Goal: Transaction & Acquisition: Purchase product/service

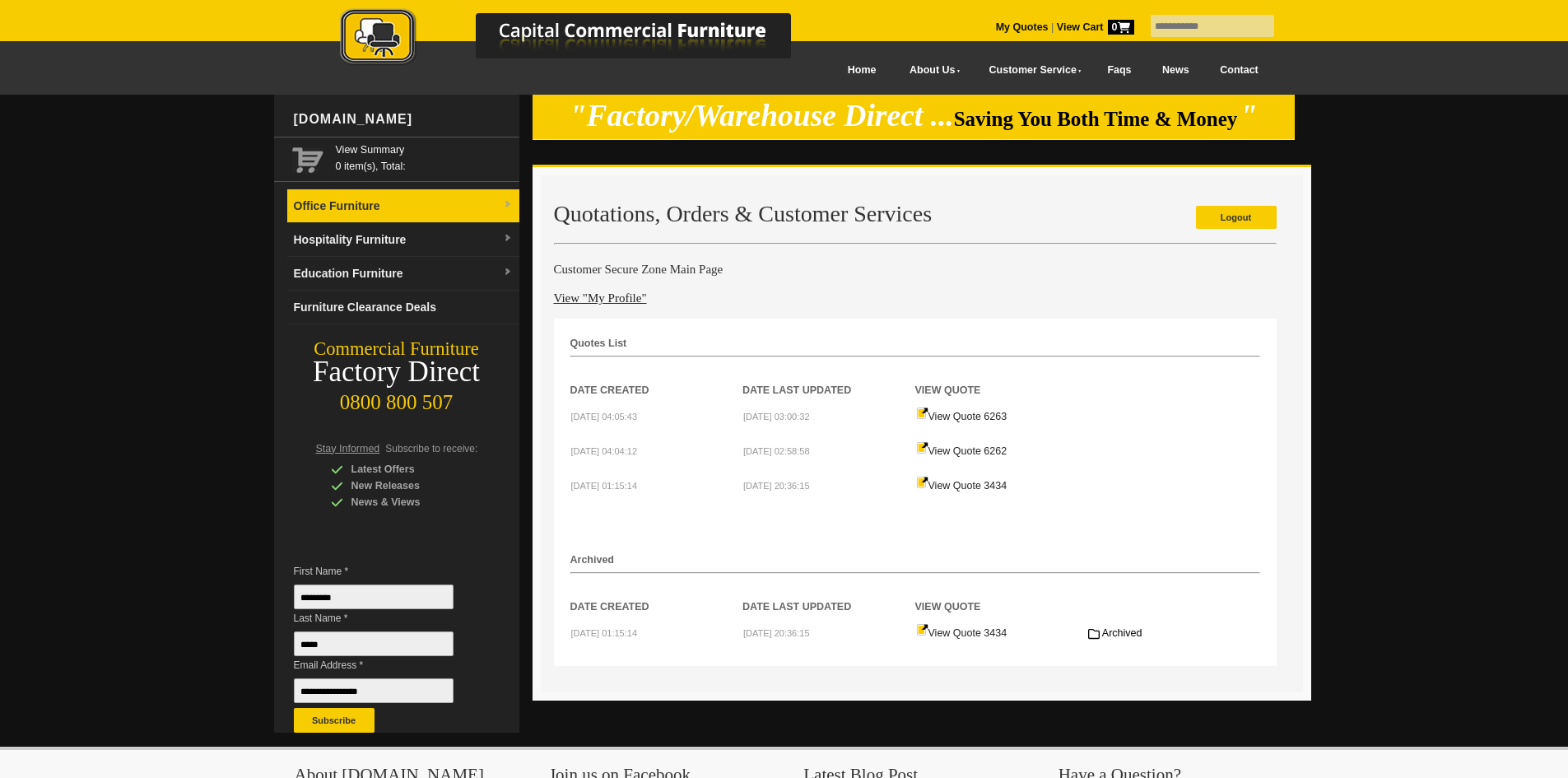
click at [511, 204] on img at bounding box center [508, 204] width 9 height 9
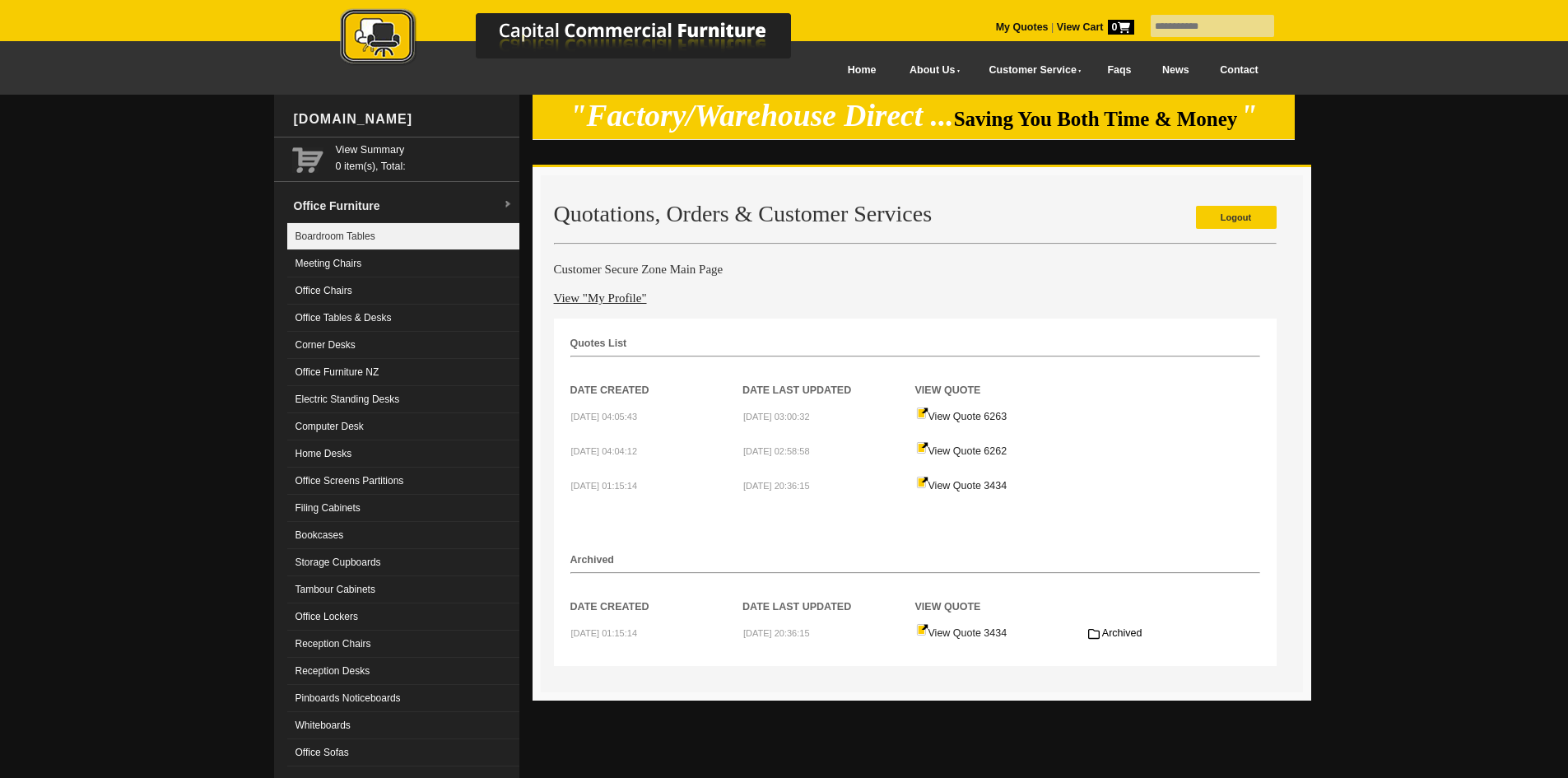
click at [363, 237] on link "Boardroom Tables" at bounding box center [403, 236] width 232 height 27
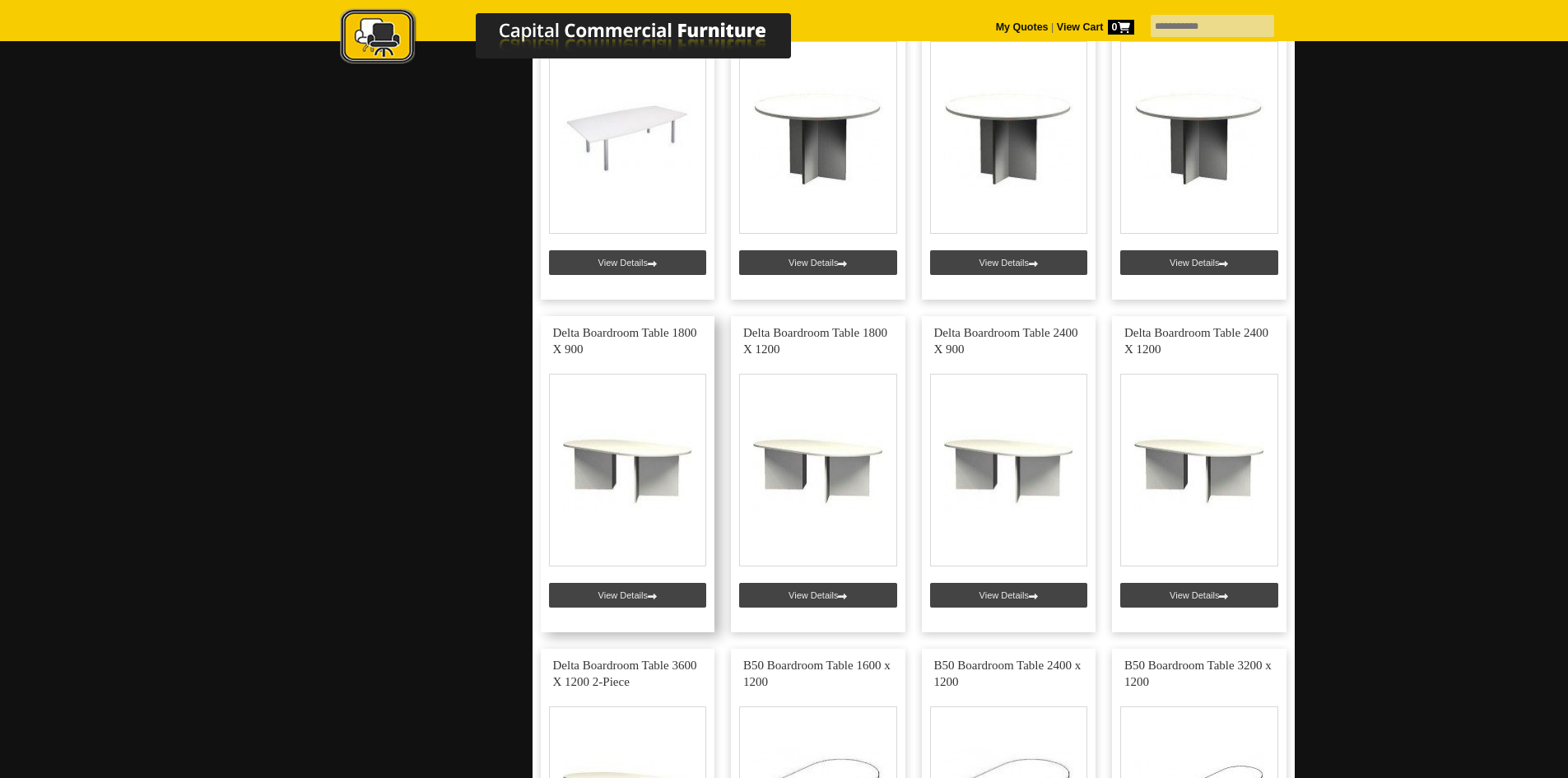
scroll to position [2140, 0]
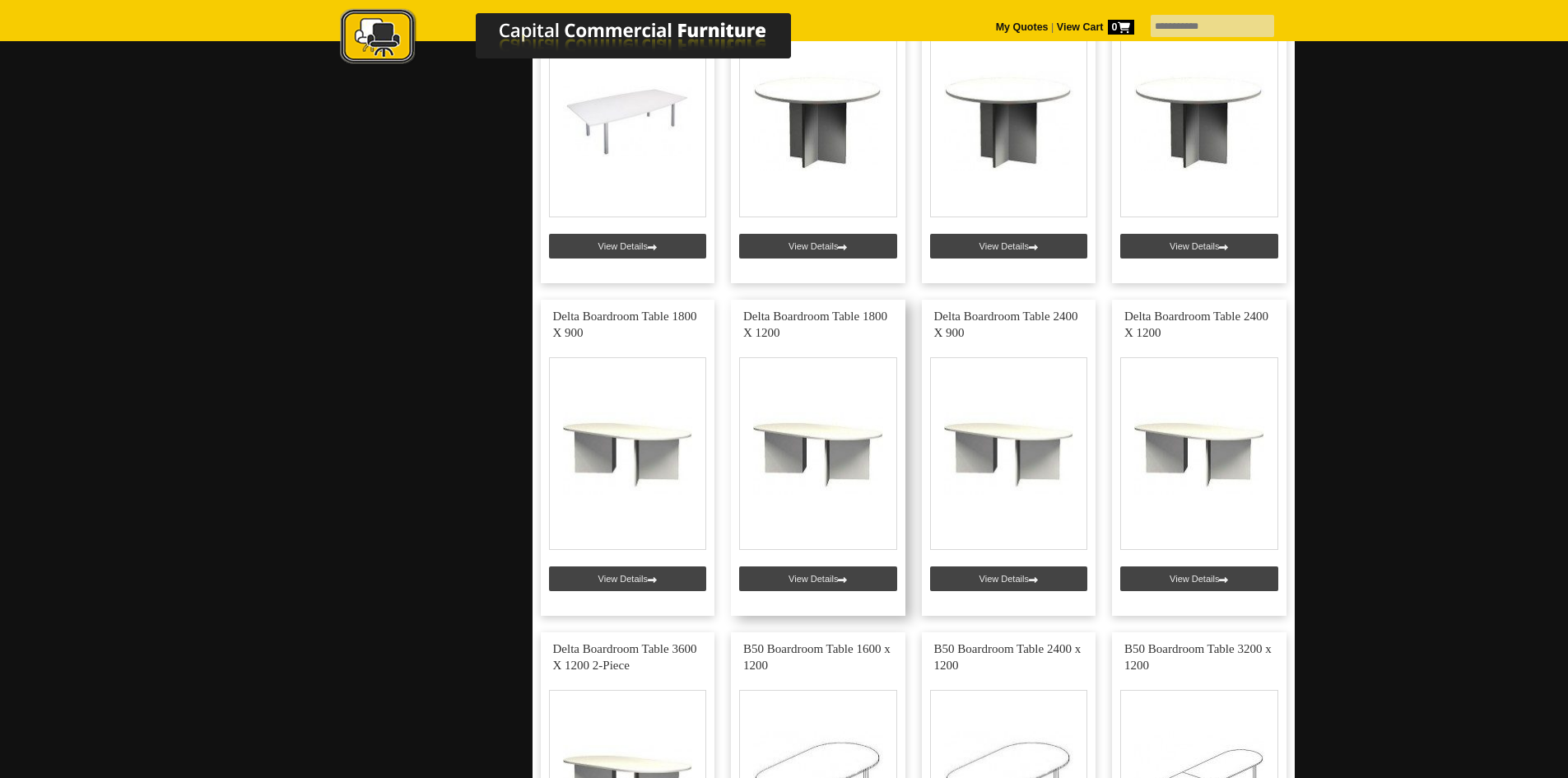
click at [789, 319] on link at bounding box center [817, 458] width 174 height 316
